Goal: Task Accomplishment & Management: Use online tool/utility

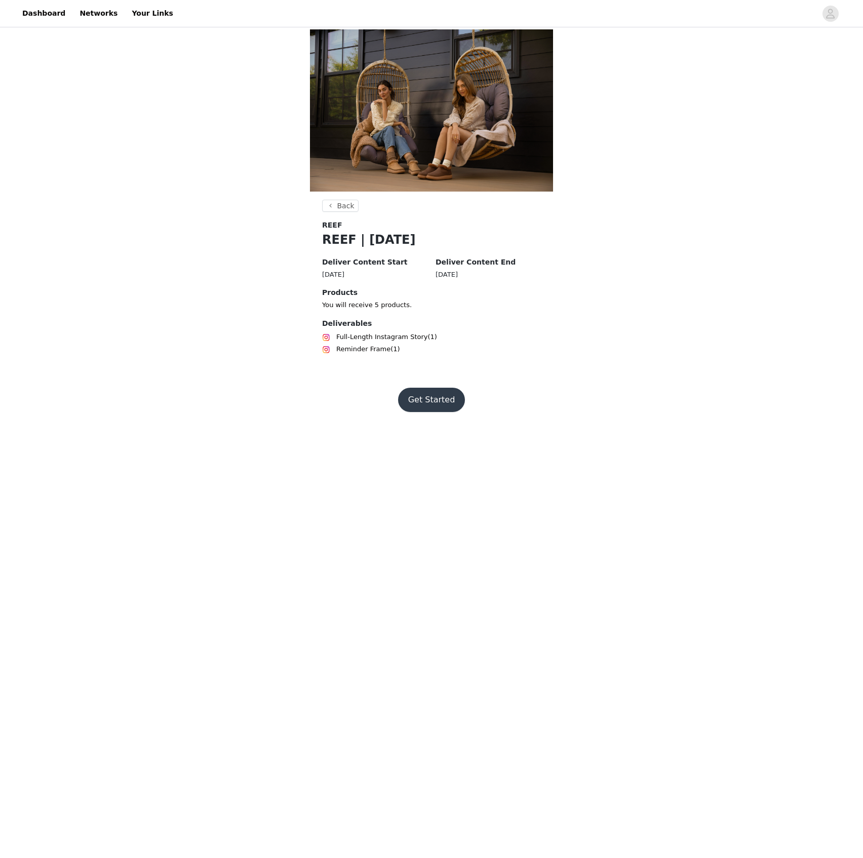
click at [451, 402] on button "Get Started" at bounding box center [431, 400] width 67 height 24
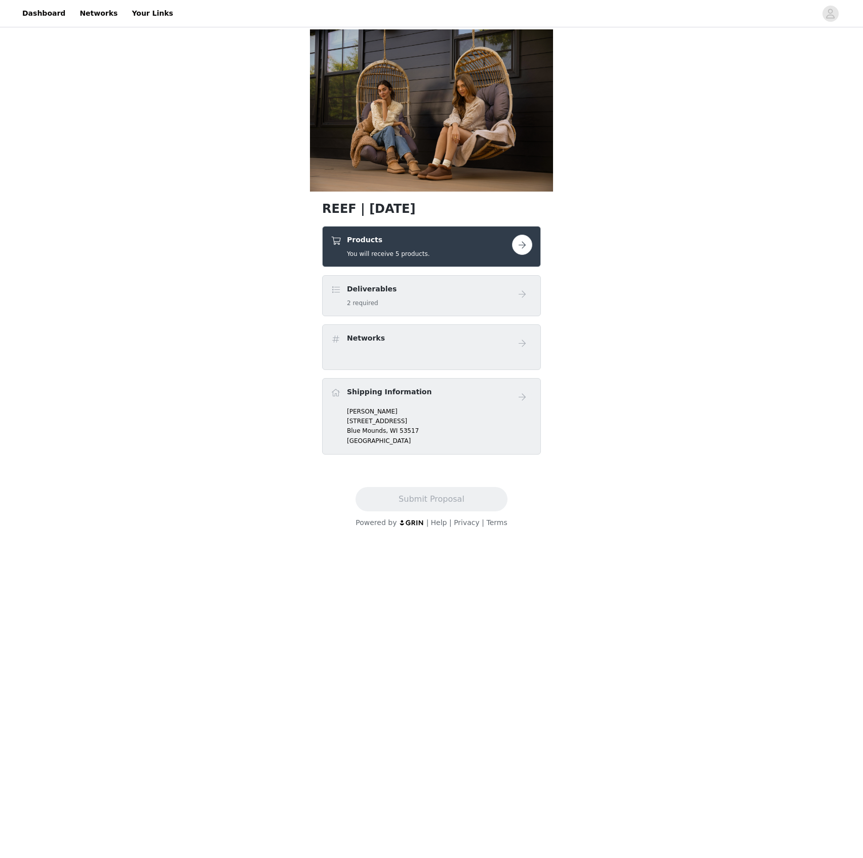
click at [520, 246] on button "button" at bounding box center [522, 245] width 20 height 20
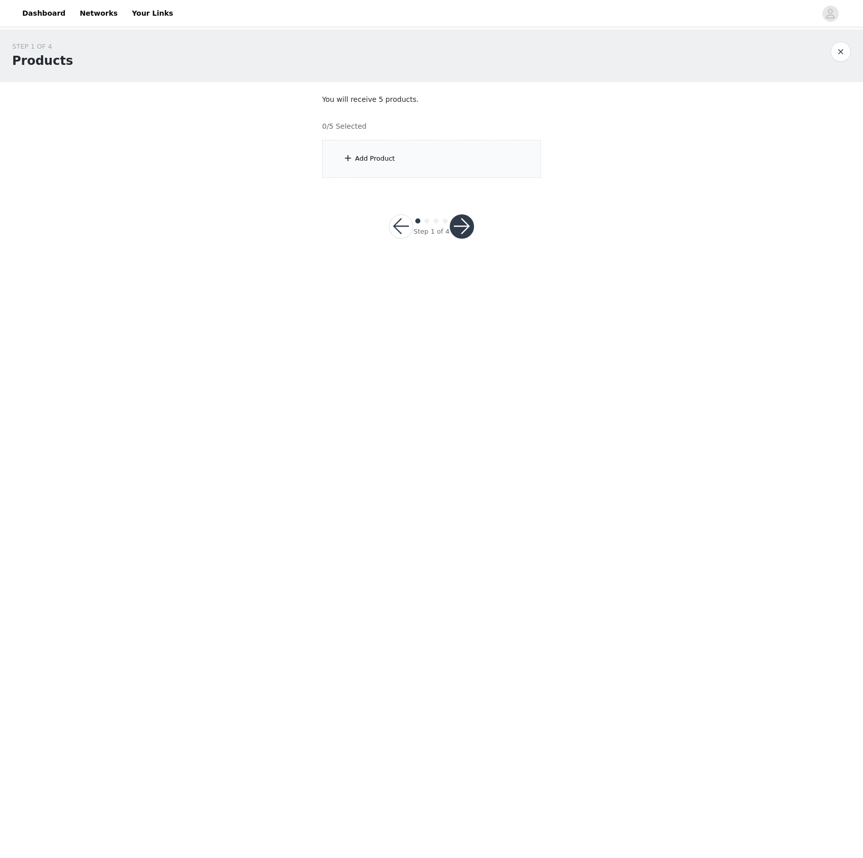
click at [404, 229] on button "button" at bounding box center [401, 226] width 24 height 24
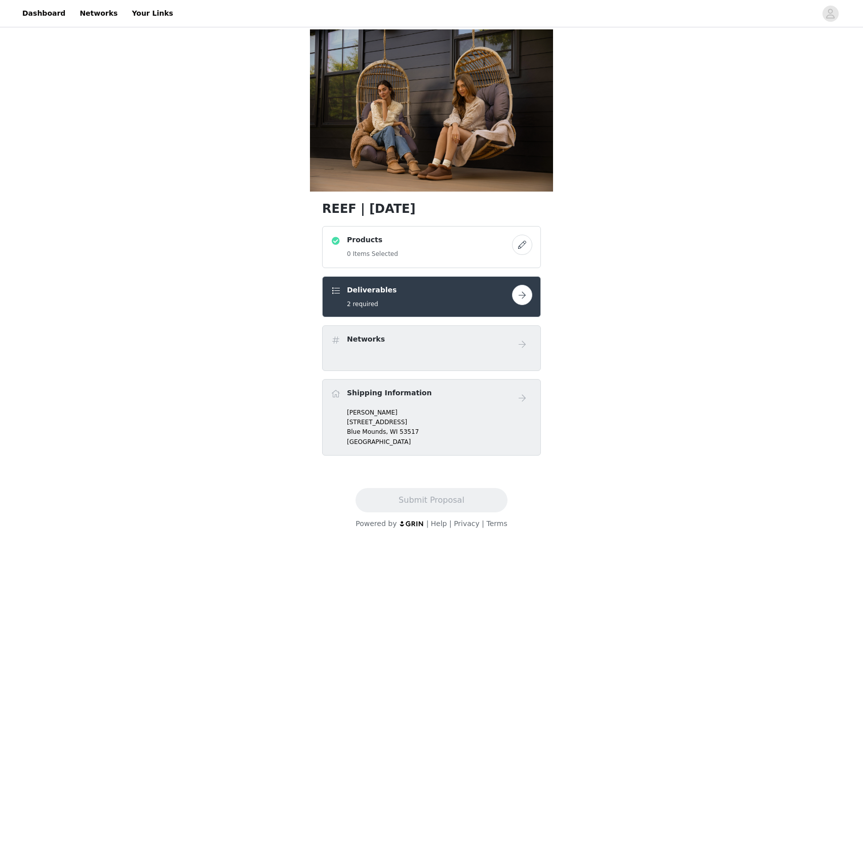
click at [239, 282] on div "REEF | [DATE] Products 0 Items Selected Deliverables 2 required Networks Shippi…" at bounding box center [431, 252] width 863 height 446
